Goal: Navigation & Orientation: Find specific page/section

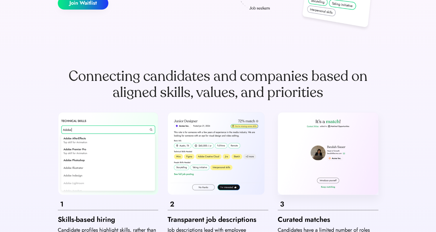
scroll to position [138, 0]
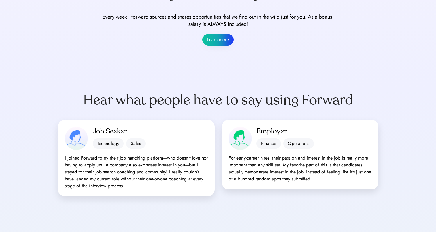
scroll to position [438, 0]
click at [211, 42] on button "Learn more" at bounding box center [217, 40] width 31 height 12
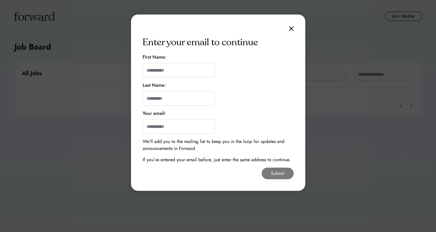
click at [292, 25] on div "Enter your email to continue First Name: Last Name: Your email: We’ll add you t…" at bounding box center [218, 103] width 174 height 177
click at [292, 27] on img at bounding box center [291, 28] width 5 height 5
